Goal: Task Accomplishment & Management: Complete application form

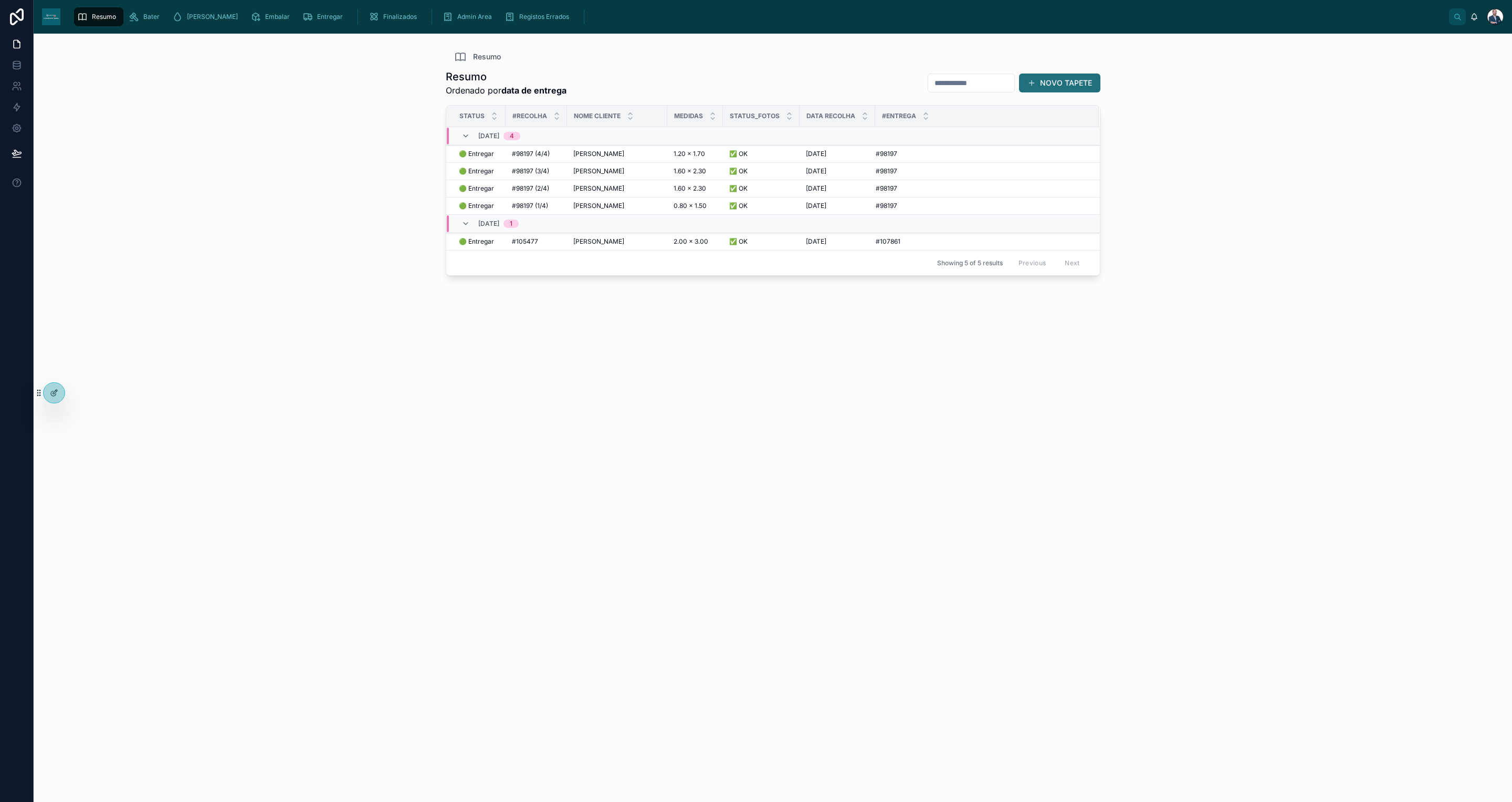
click at [1056, 85] on button "NOVO TAPETE" at bounding box center [1059, 83] width 81 height 19
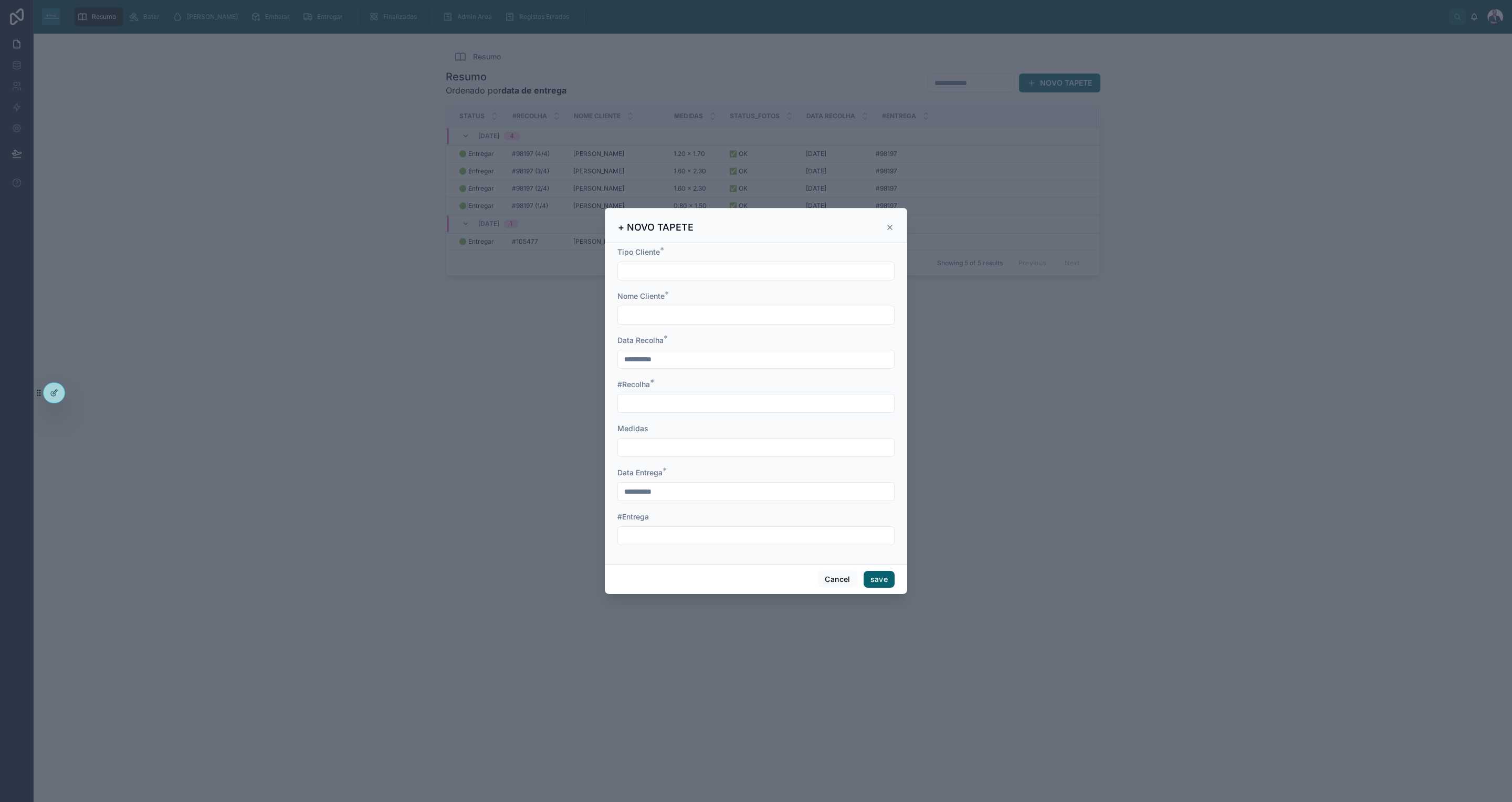
click at [712, 273] on input "text" at bounding box center [756, 271] width 277 height 15
type input "*"
click at [650, 323] on div at bounding box center [756, 314] width 277 height 19
click at [656, 318] on input "text" at bounding box center [756, 315] width 277 height 15
type input "**********"
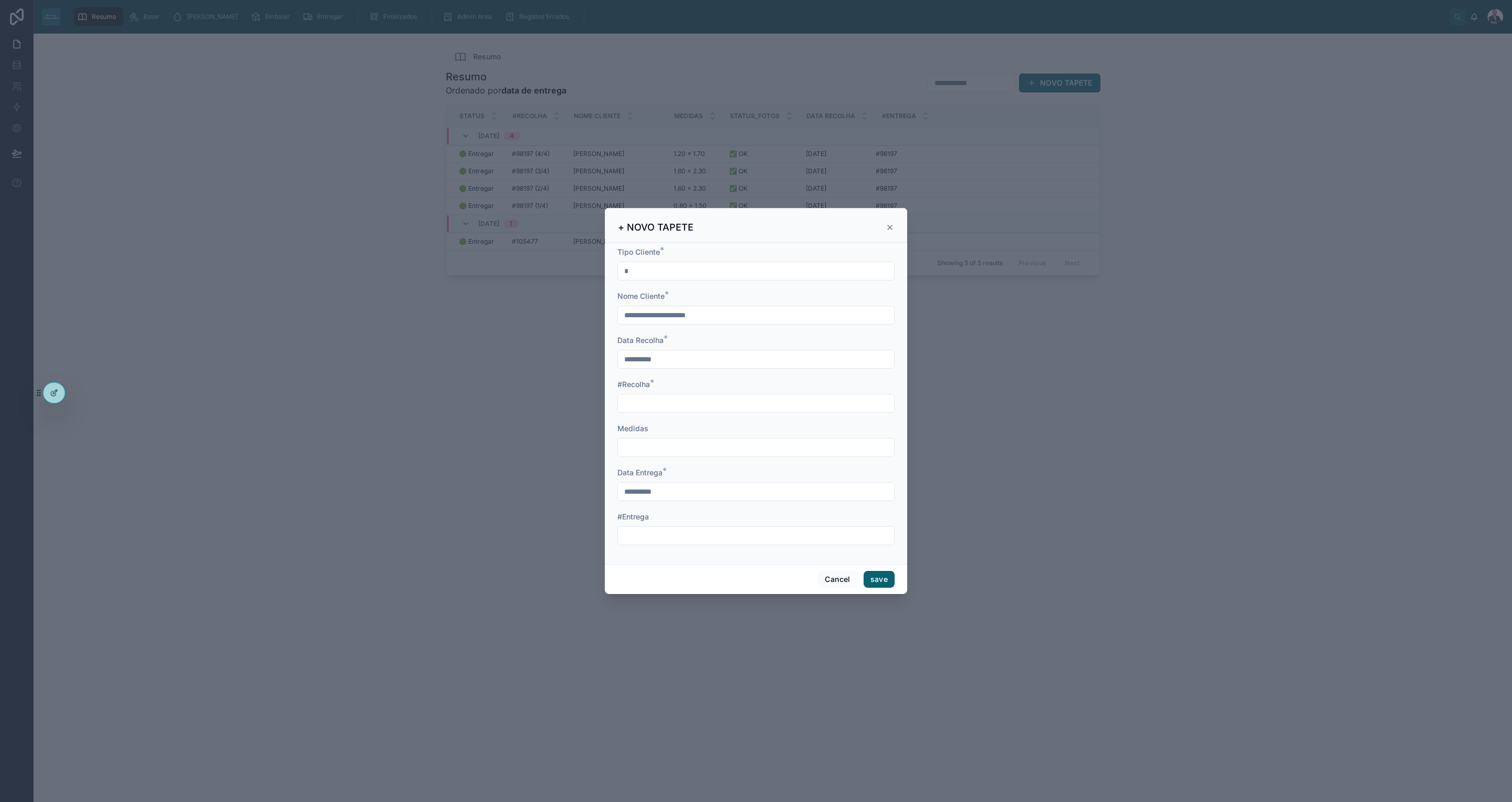
click at [769, 402] on input "text" at bounding box center [756, 404] width 277 height 15
type input "*******"
click at [877, 575] on button "save" at bounding box center [879, 579] width 31 height 17
click at [736, 534] on input "text" at bounding box center [756, 536] width 277 height 15
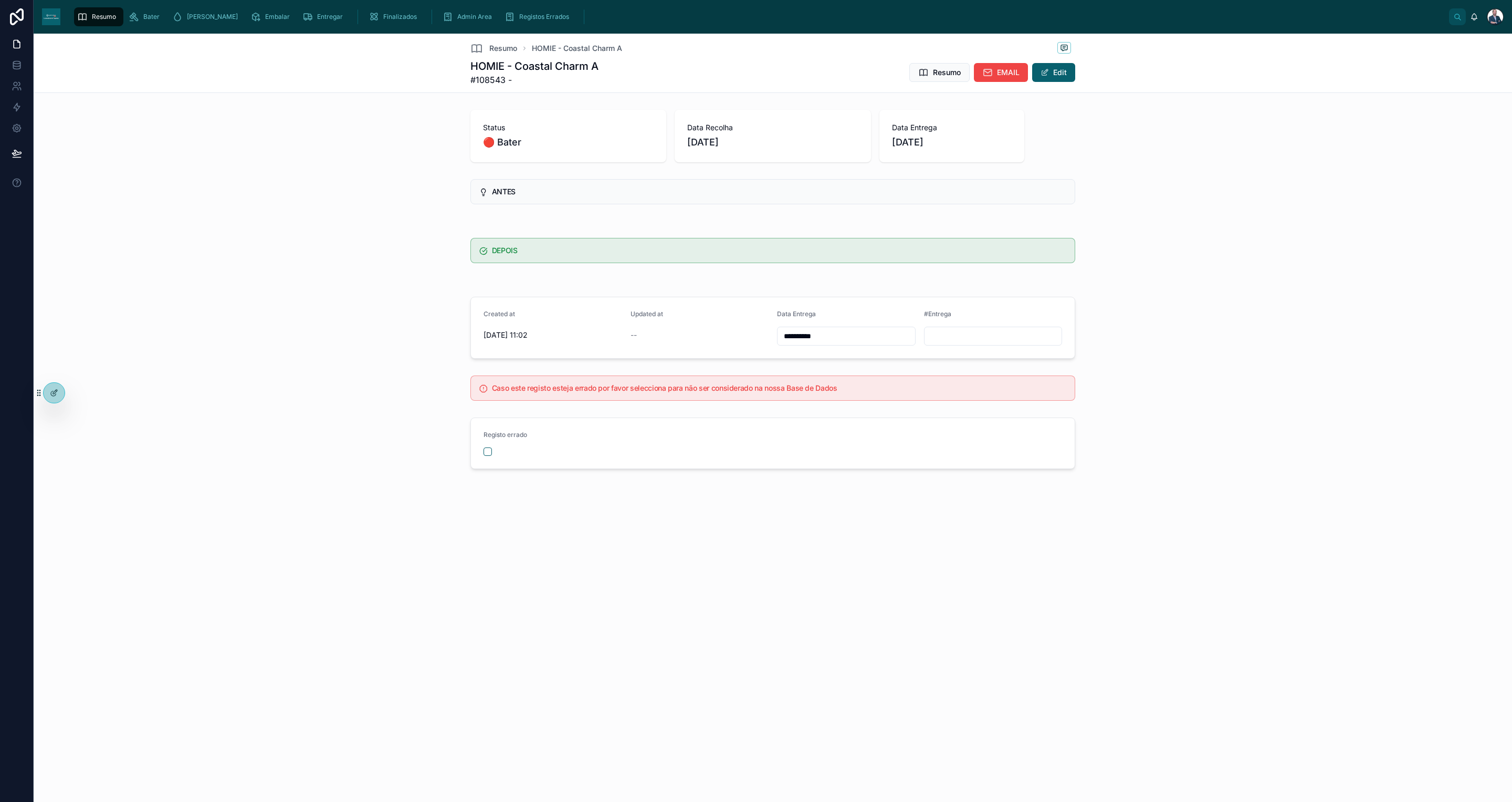
click at [97, 16] on span "Resumo" at bounding box center [104, 16] width 24 height 8
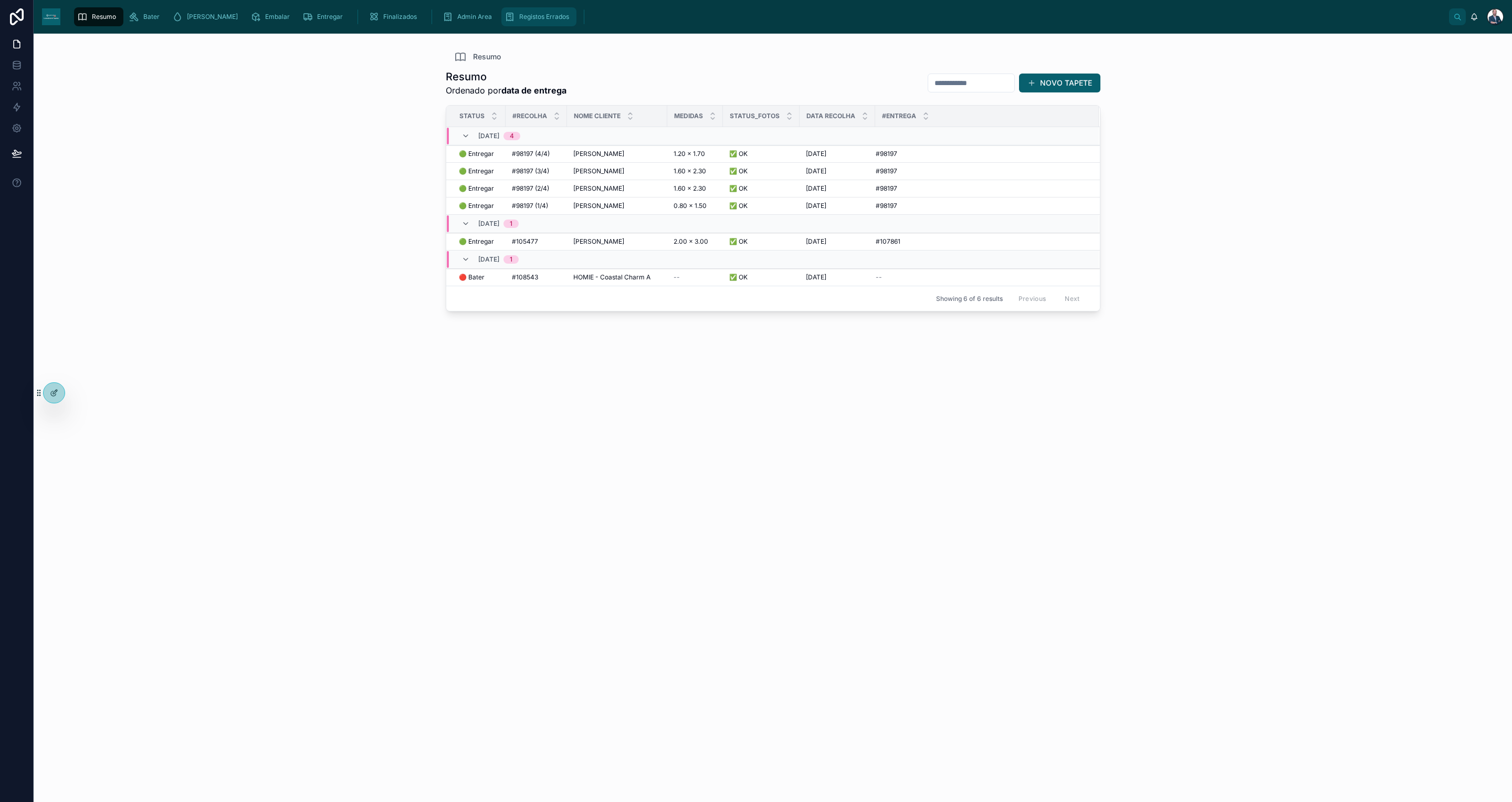
click at [520, 21] on span "Registos Errados" at bounding box center [544, 16] width 50 height 8
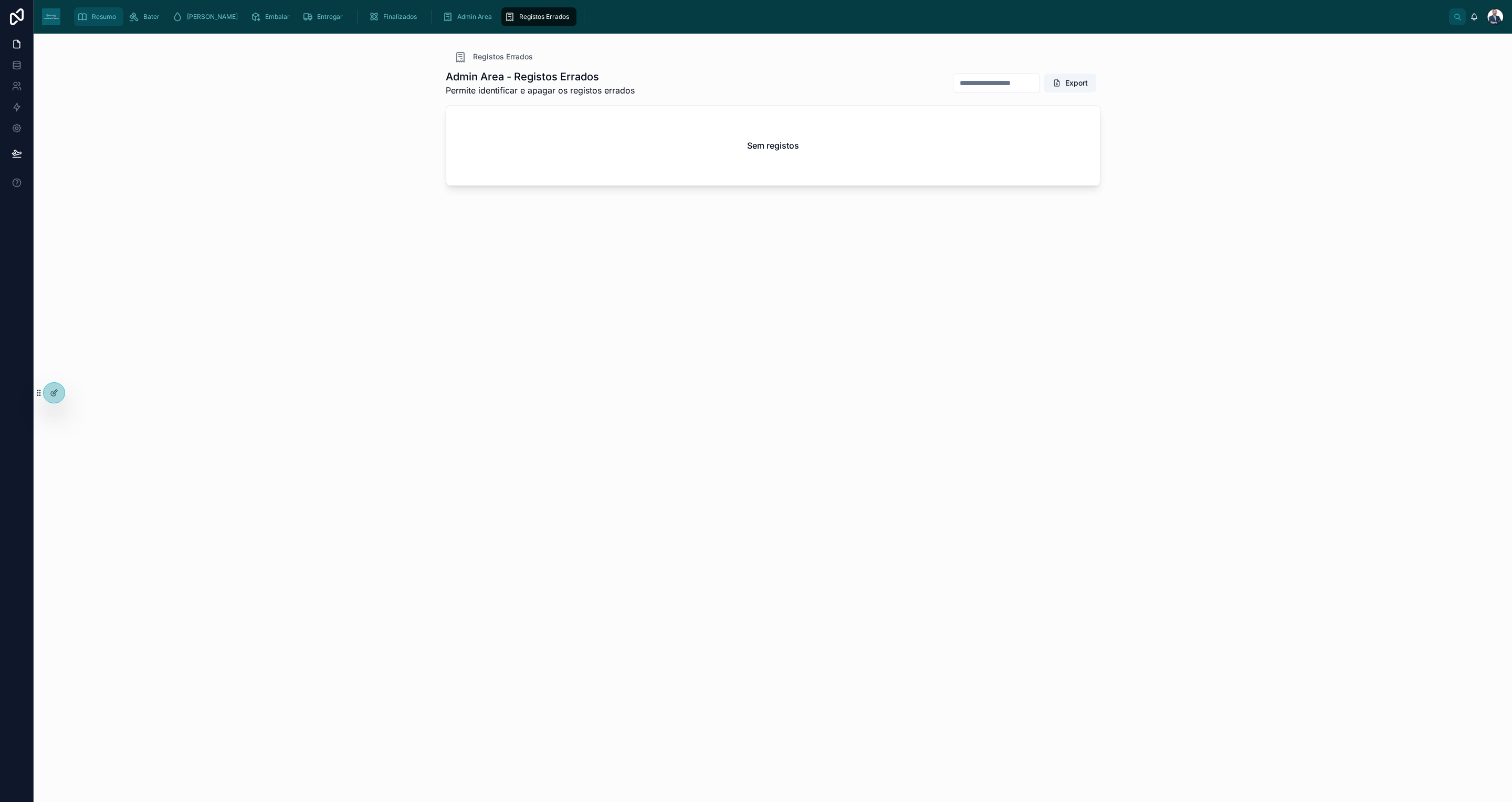
click at [94, 14] on span "Resumo" at bounding box center [104, 16] width 24 height 8
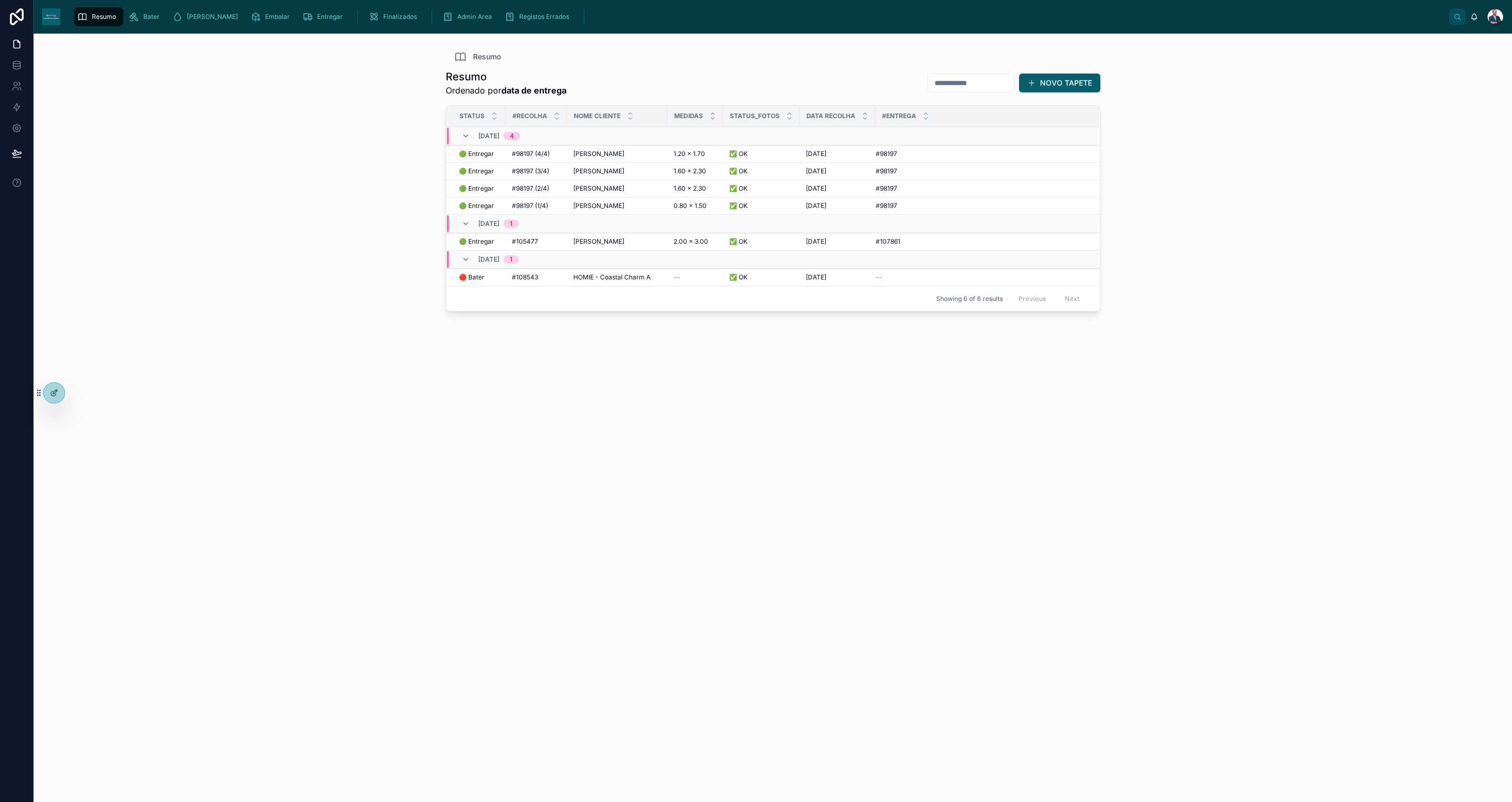
click at [104, 14] on span "Resumo" at bounding box center [104, 16] width 24 height 8
